Goal: Task Accomplishment & Management: Manage account settings

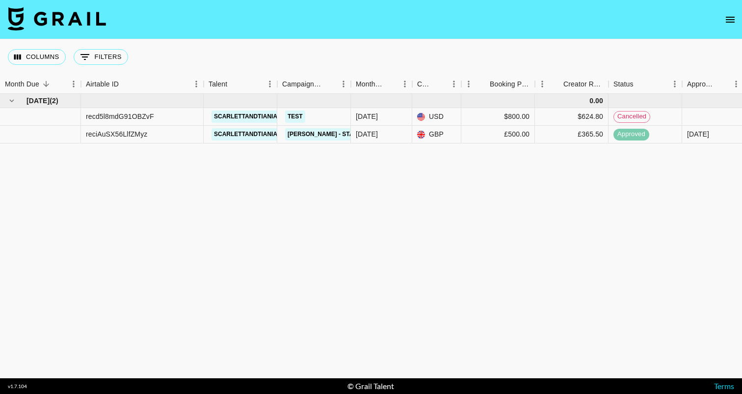
click at [728, 16] on icon "open drawer" at bounding box center [731, 20] width 12 height 12
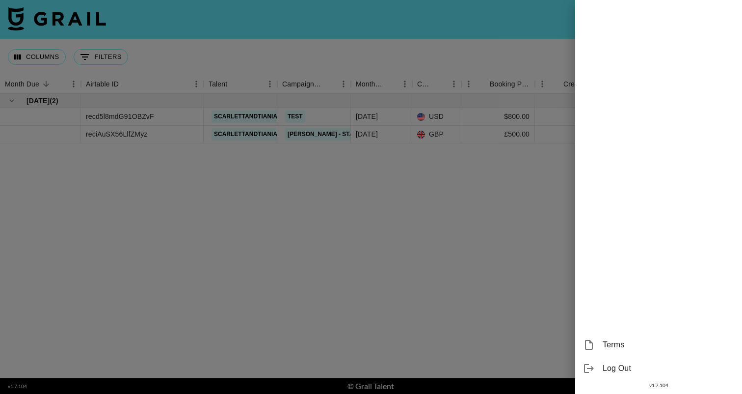
click at [453, 56] on div at bounding box center [371, 197] width 742 height 394
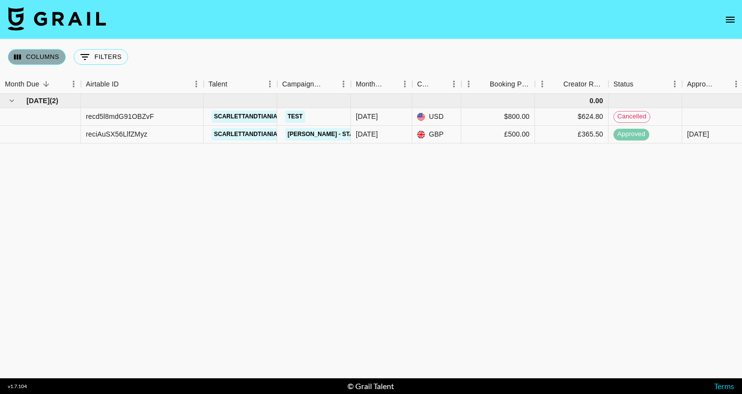
click at [35, 54] on button "Columns" at bounding box center [37, 57] width 58 height 16
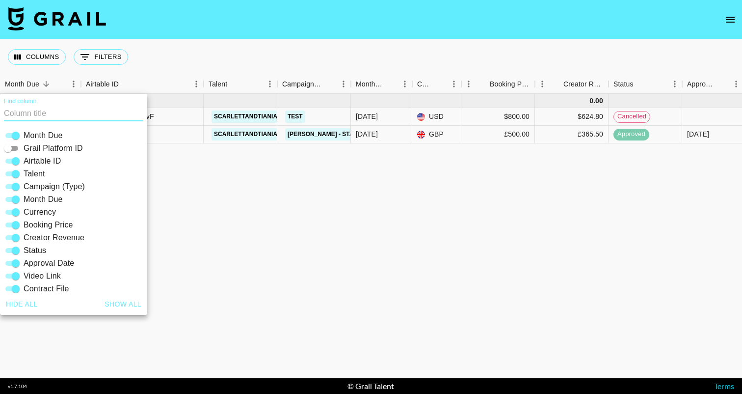
click at [93, 44] on div "Columns 0 Filters + Booking" at bounding box center [70, 56] width 124 height 35
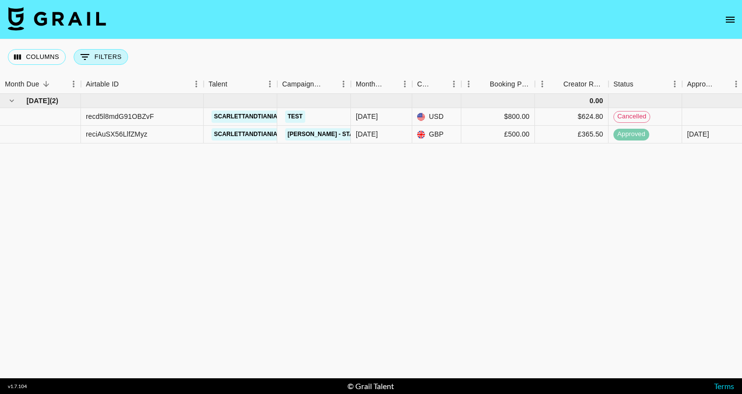
click at [92, 55] on button "0 Filters" at bounding box center [101, 57] width 54 height 16
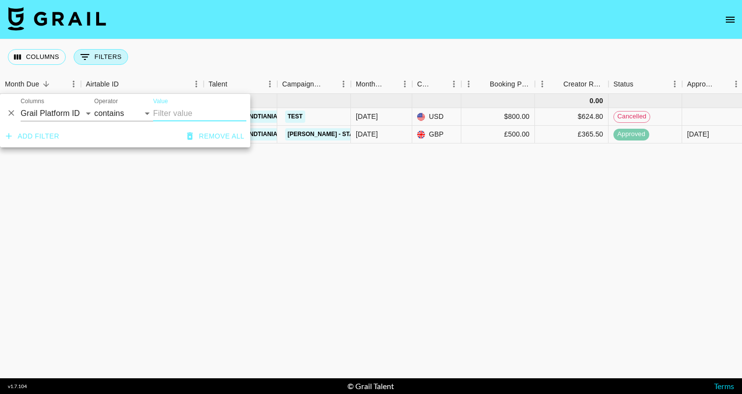
click at [92, 55] on button "0 Filters" at bounding box center [101, 57] width 54 height 16
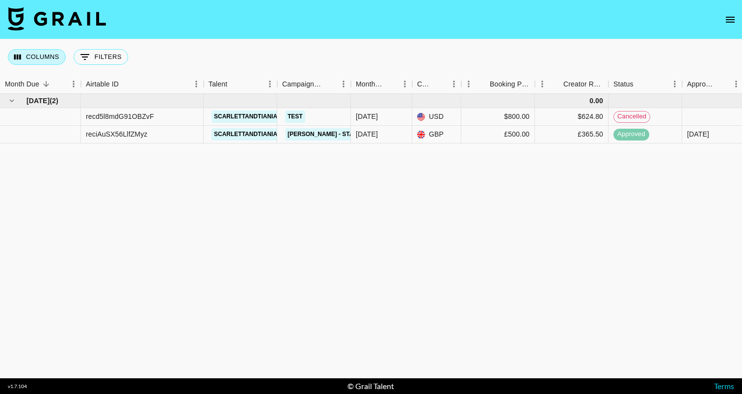
click at [36, 54] on button "Columns" at bounding box center [37, 57] width 58 height 16
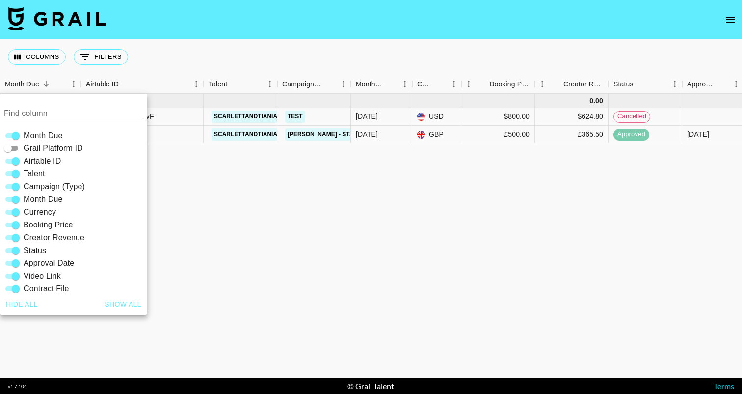
click at [273, 191] on div "Sep '25 ( 2 ) 0.00 recd5l8mdG91OBZvF scarlettandtiania Test Sep '25 USD $800.00…" at bounding box center [556, 236] width 1112 height 284
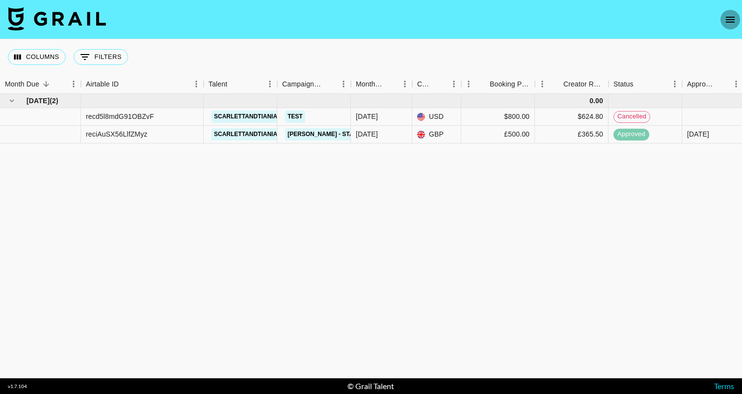
click at [729, 19] on icon "open drawer" at bounding box center [730, 20] width 9 height 6
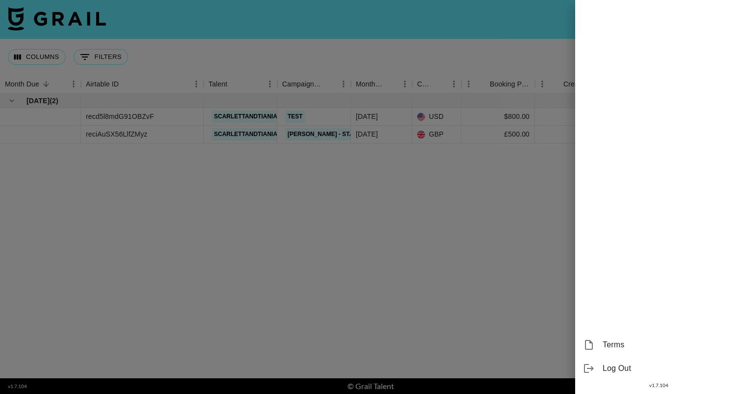
click at [625, 356] on div "Log Out" at bounding box center [658, 368] width 167 height 24
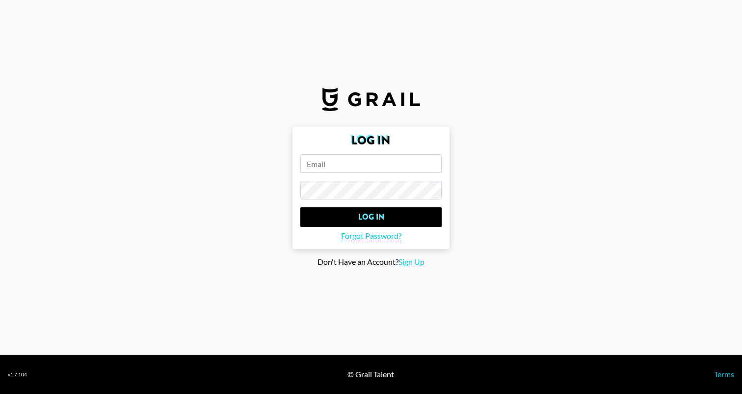
click at [402, 164] on input "email" at bounding box center [370, 163] width 141 height 19
type input "timothy.noetzel@gmail.com"
click at [300, 207] on input "Log In" at bounding box center [370, 217] width 141 height 20
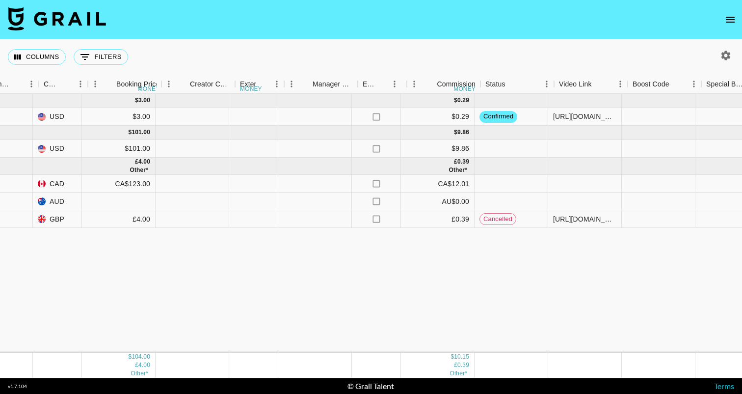
scroll to position [0, 827]
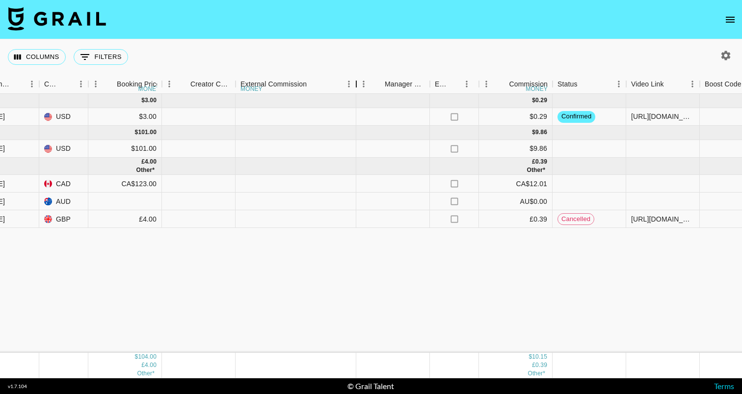
drag, startPoint x: 286, startPoint y: 85, endPoint x: 357, endPoint y: 88, distance: 71.3
click at [357, 88] on div at bounding box center [357, 84] width 12 height 19
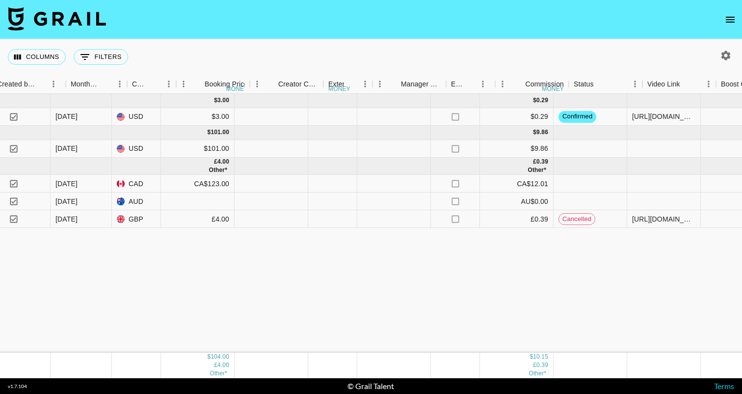
scroll to position [0, 807]
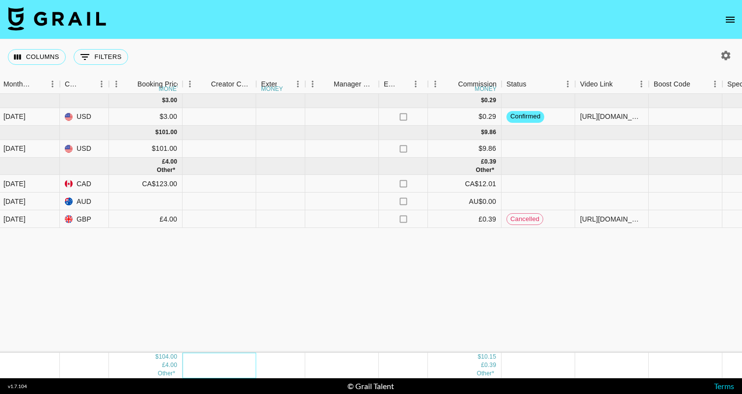
click at [736, 24] on button "open drawer" at bounding box center [731, 20] width 20 height 20
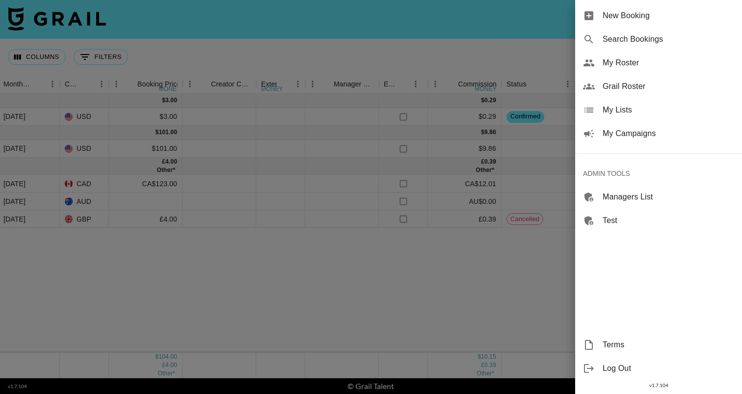
click at [641, 371] on span "Log Out" at bounding box center [669, 368] width 132 height 12
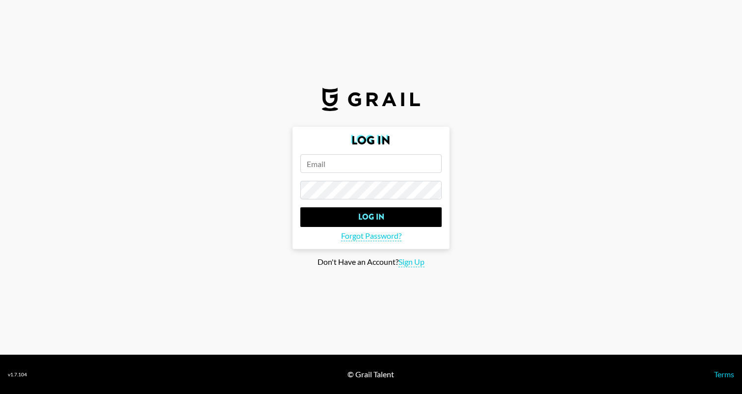
click at [392, 166] on input "email" at bounding box center [370, 163] width 141 height 19
type input "timothy.noetzel+creator@gmail.com"
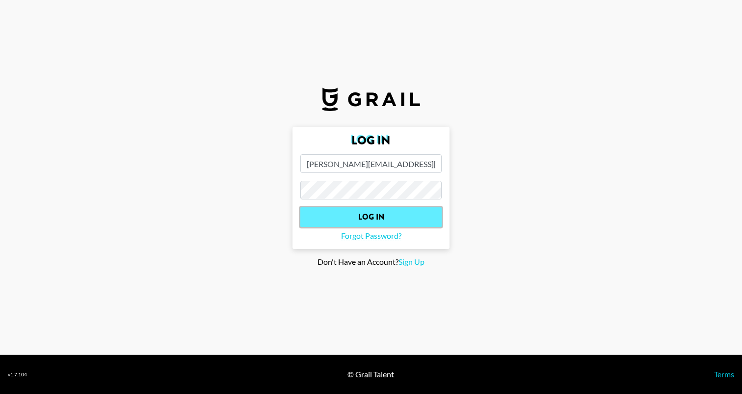
click at [378, 219] on input "Log In" at bounding box center [370, 217] width 141 height 20
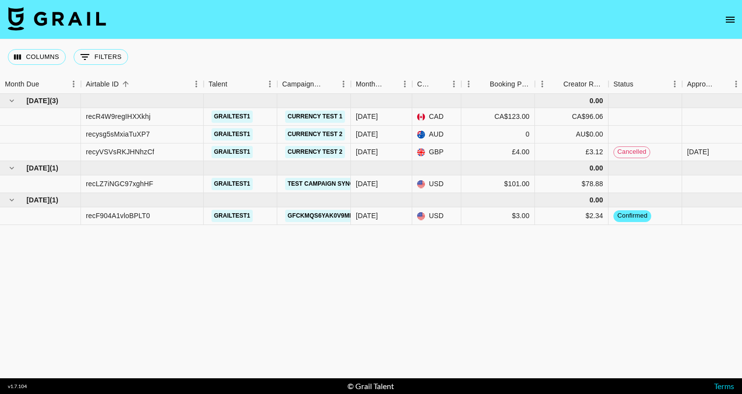
click at [727, 17] on icon "open drawer" at bounding box center [730, 20] width 9 height 6
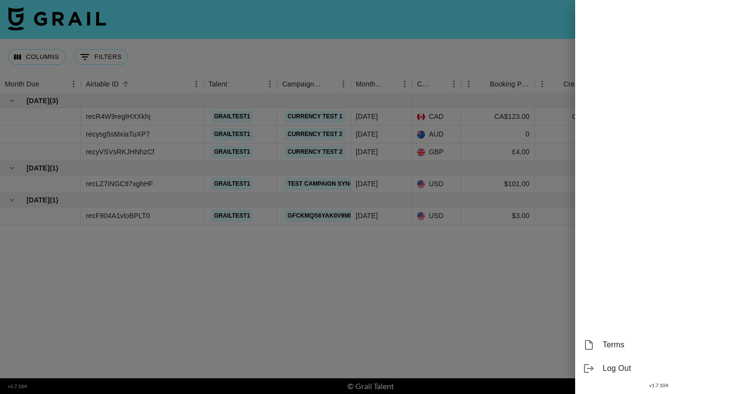
click at [616, 370] on span "Log Out" at bounding box center [669, 368] width 132 height 12
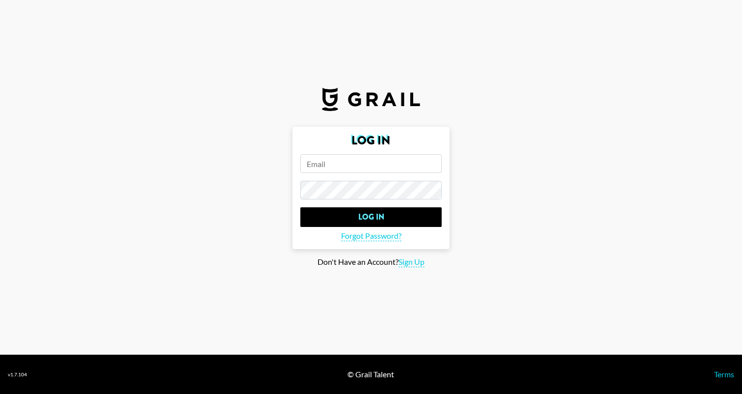
click at [429, 160] on input "email" at bounding box center [370, 163] width 141 height 19
click at [428, 158] on input "email" at bounding box center [370, 163] width 141 height 19
click at [368, 114] on section "Log In Log In Forgot Password? Don't Have an Account? Sign Up" at bounding box center [371, 177] width 742 height 354
click at [347, 156] on input "email" at bounding box center [370, 163] width 141 height 19
type input "[PERSON_NAME][EMAIL_ADDRESS][PERSON_NAME][DOMAIN_NAME]"
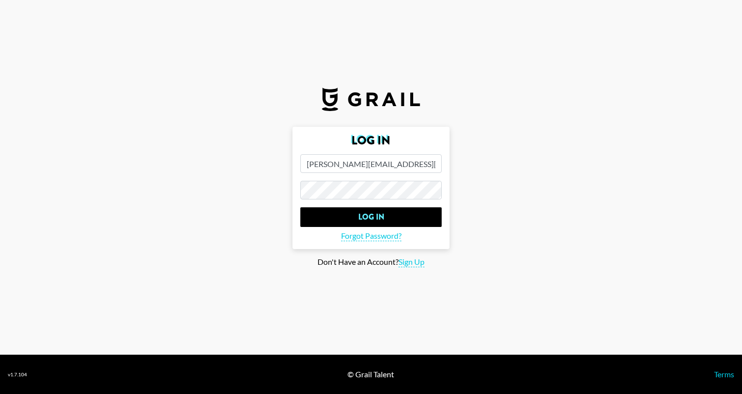
click at [300, 207] on input "Log In" at bounding box center [370, 217] width 141 height 20
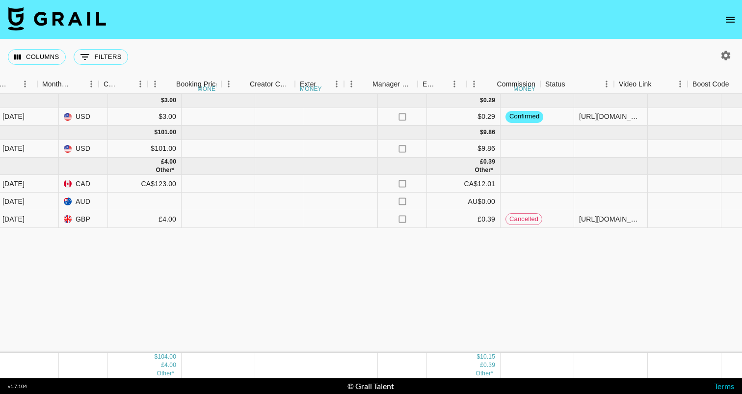
scroll to position [0, 813]
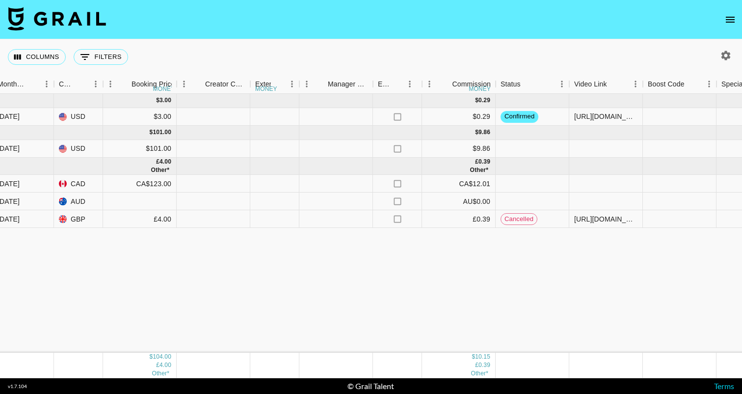
click at [722, 24] on button "open drawer" at bounding box center [731, 20] width 20 height 20
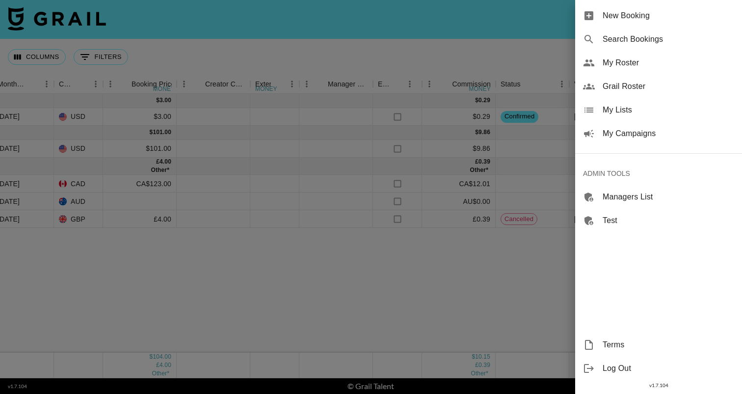
click at [622, 369] on span "Log Out" at bounding box center [669, 368] width 132 height 12
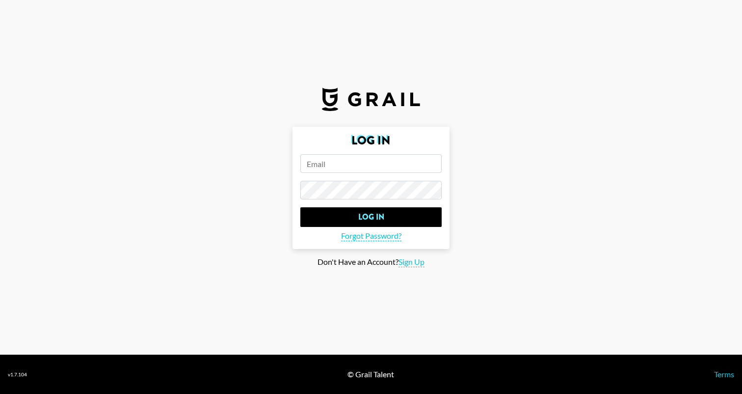
click at [349, 162] on input "email" at bounding box center [370, 163] width 141 height 19
type input "[PERSON_NAME][EMAIL_ADDRESS][PERSON_NAME][DOMAIN_NAME]"
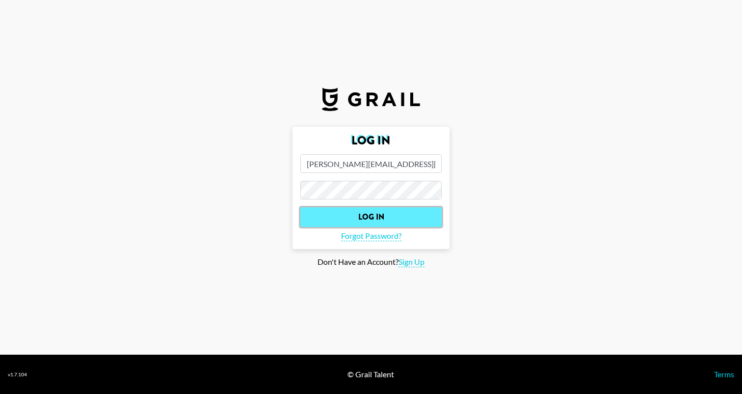
click at [345, 217] on input "Log In" at bounding box center [370, 217] width 141 height 20
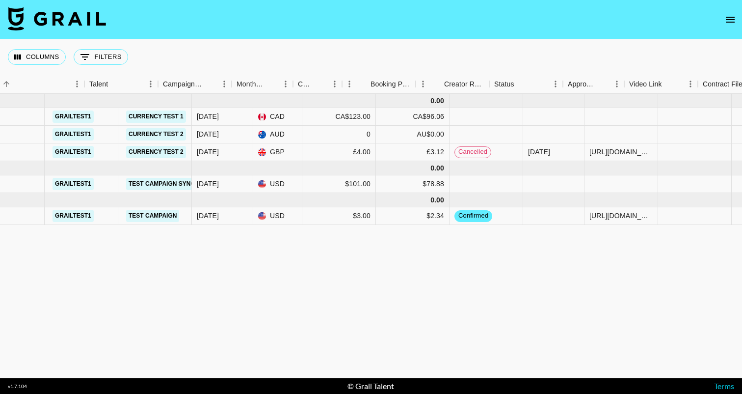
scroll to position [0, 110]
